Goal: Check status: Verify the current state of an ongoing process or item

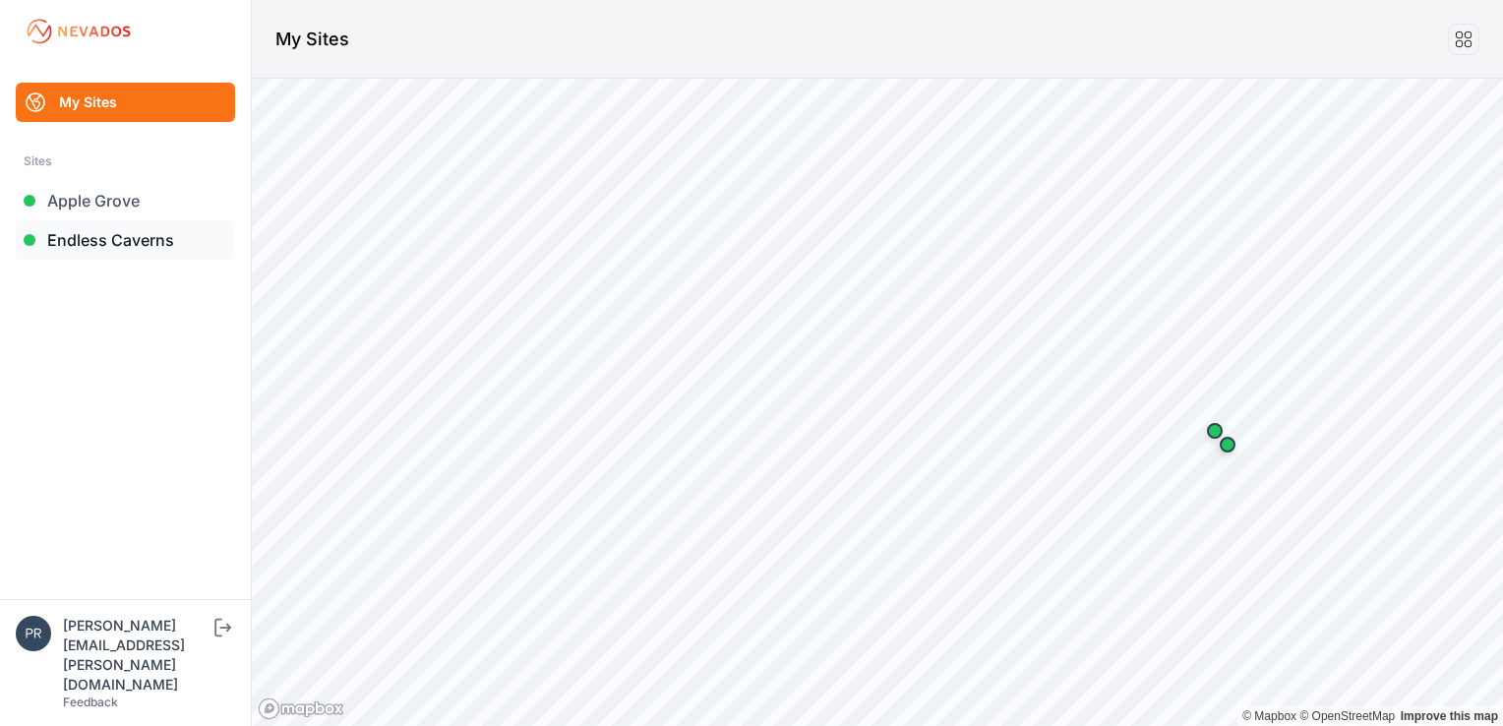
click at [162, 246] on link "Endless Caverns" at bounding box center [125, 239] width 219 height 39
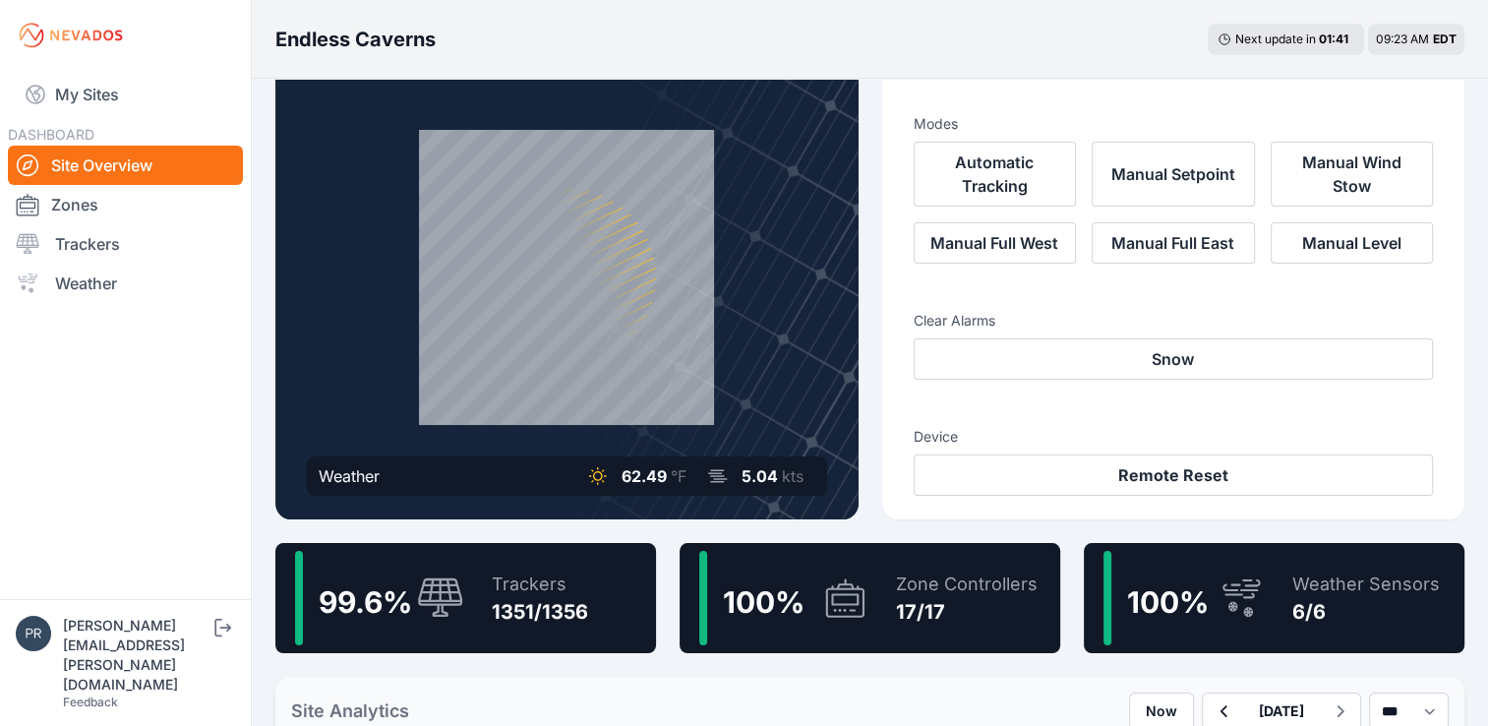
scroll to position [70, 0]
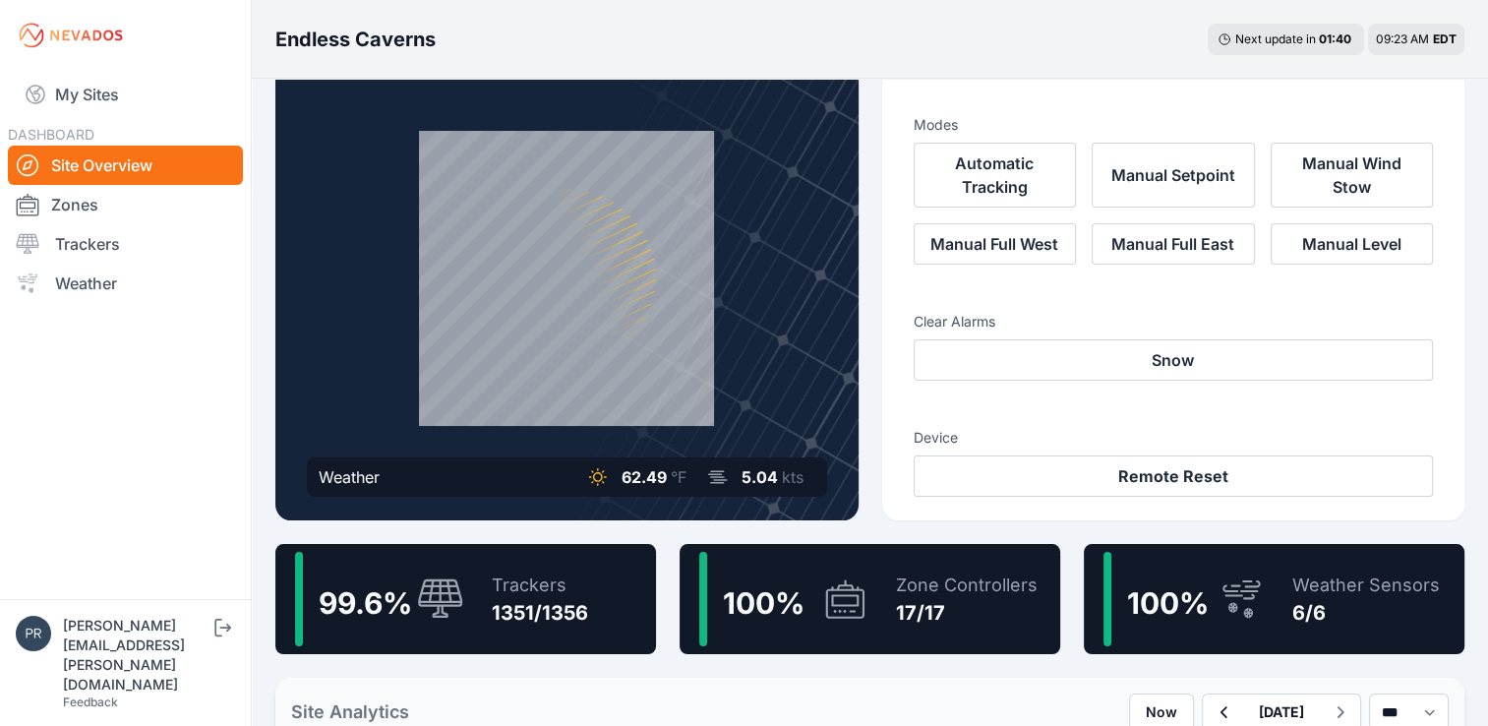
click at [457, 606] on icon at bounding box center [440, 597] width 45 height 39
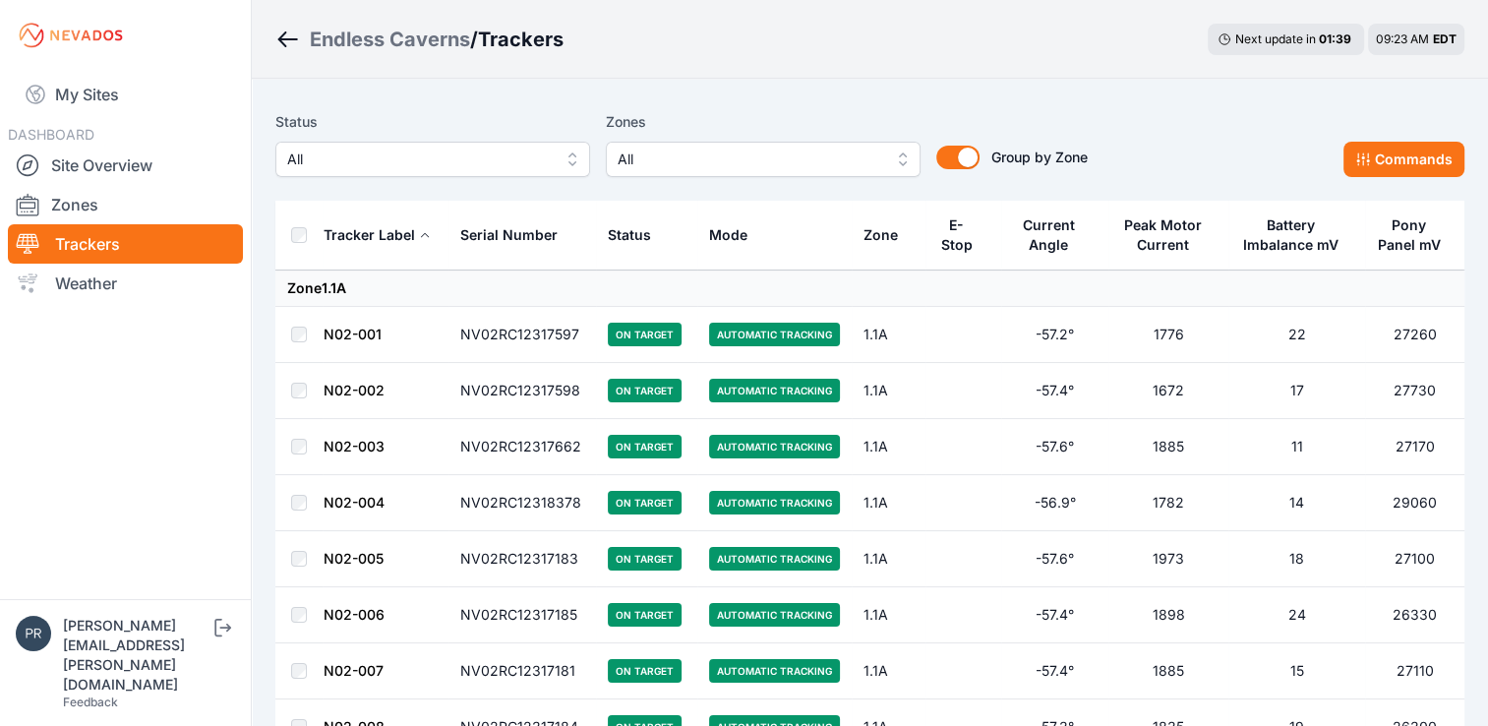
click at [449, 170] on span "All" at bounding box center [419, 160] width 264 height 24
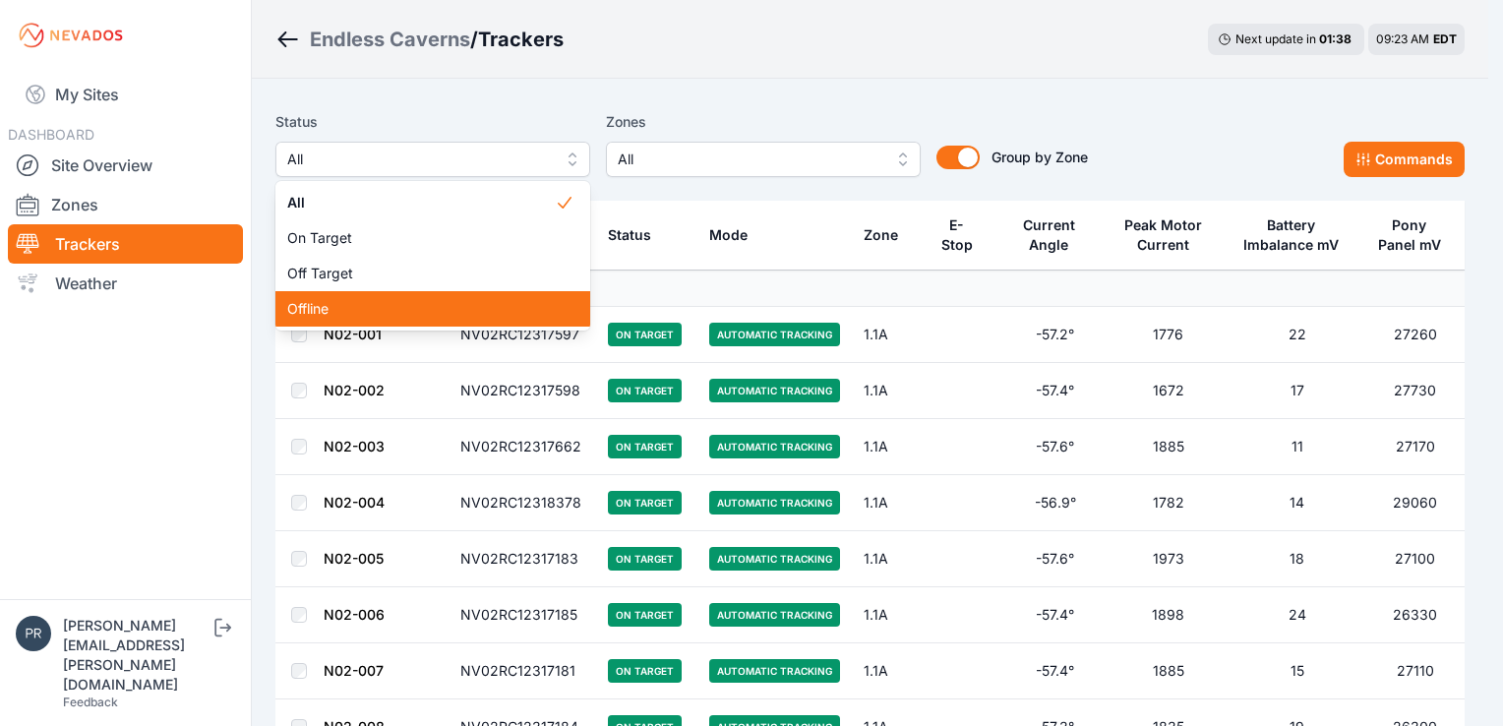
click at [423, 297] on div "Offline" at bounding box center [432, 308] width 315 height 35
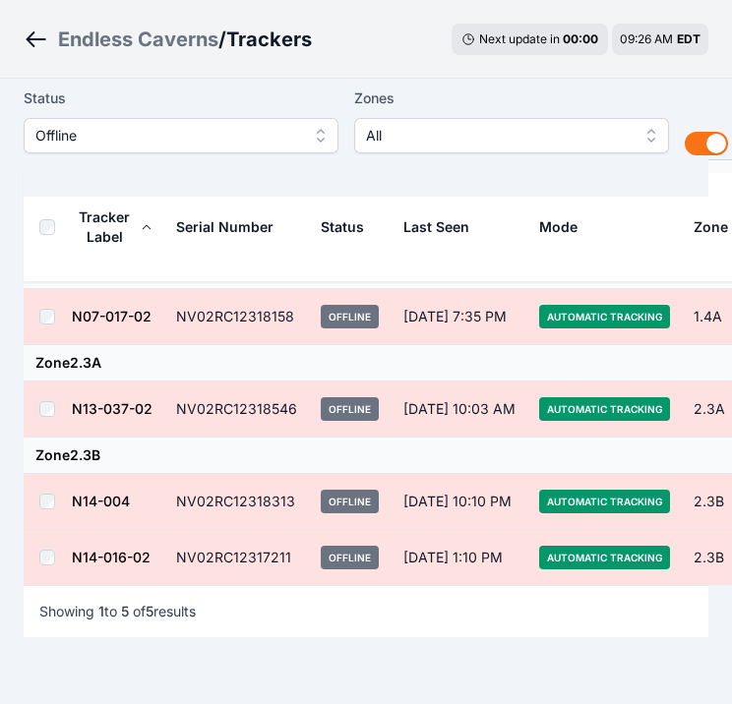
scroll to position [228, 0]
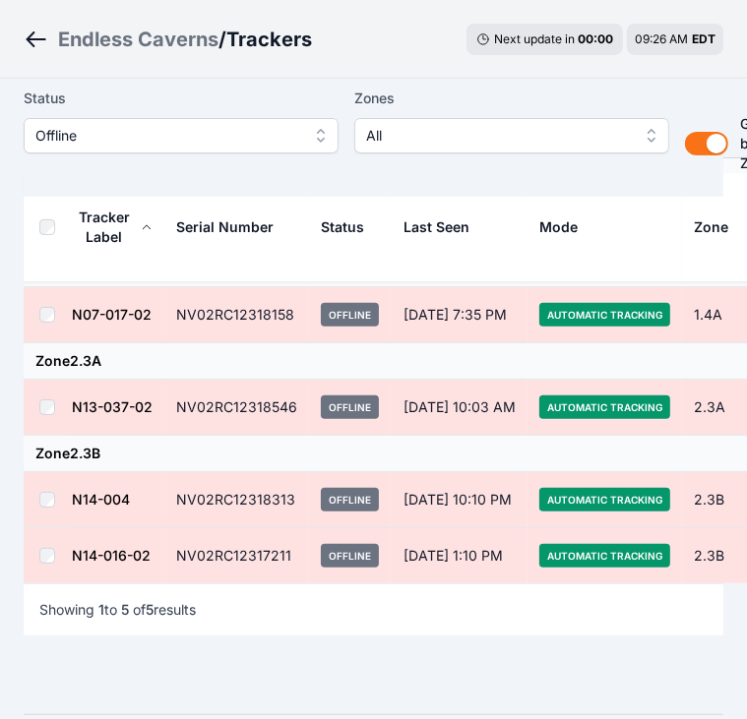
click at [254, 131] on span "Offline" at bounding box center [167, 136] width 264 height 24
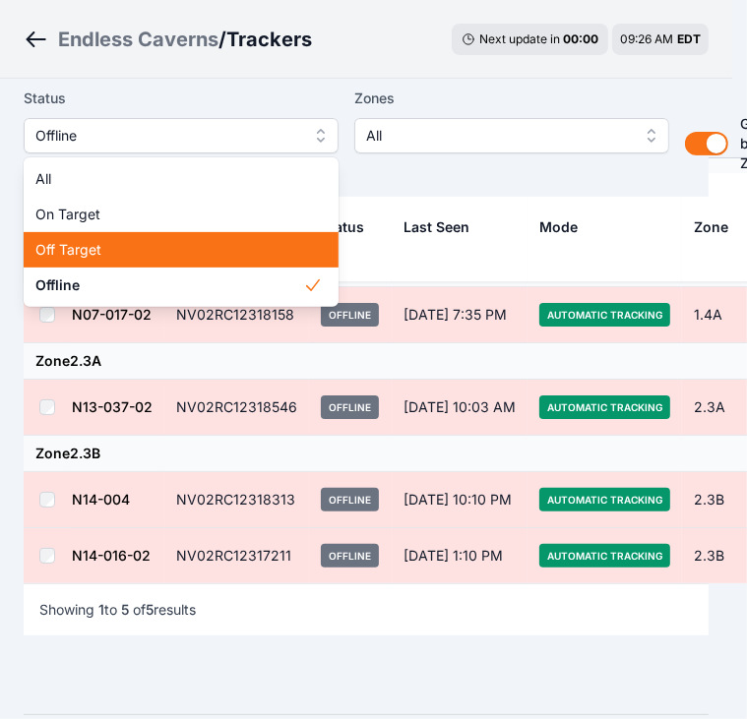
click at [202, 243] on span "Off Target" at bounding box center [169, 250] width 268 height 20
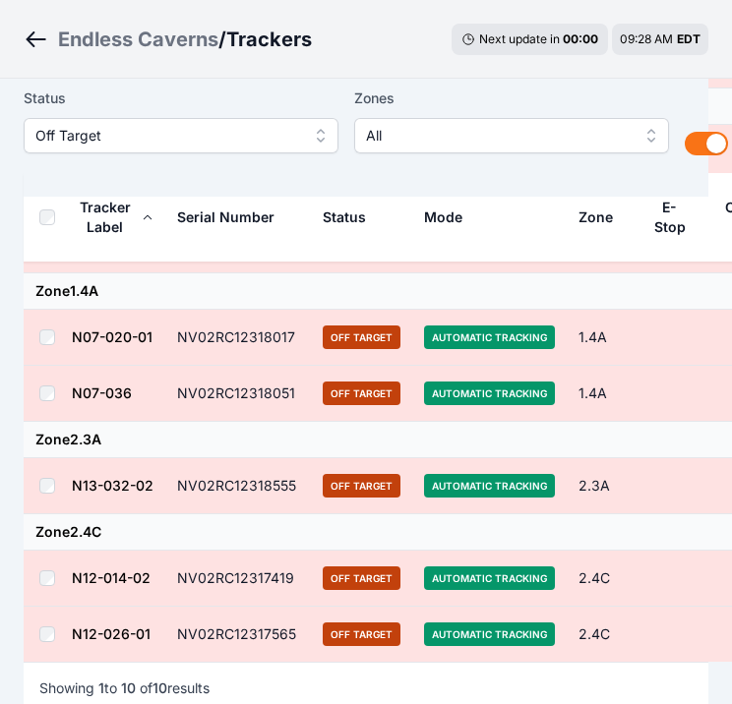
scroll to position [529, 0]
